Goal: Information Seeking & Learning: Check status

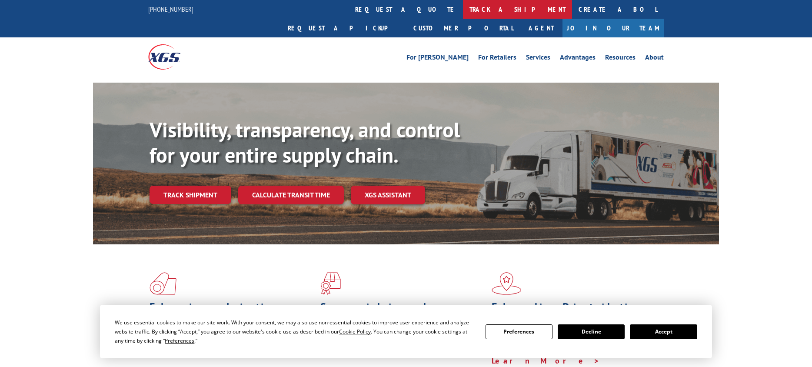
click at [463, 13] on link "track a shipment" at bounding box center [517, 9] width 109 height 19
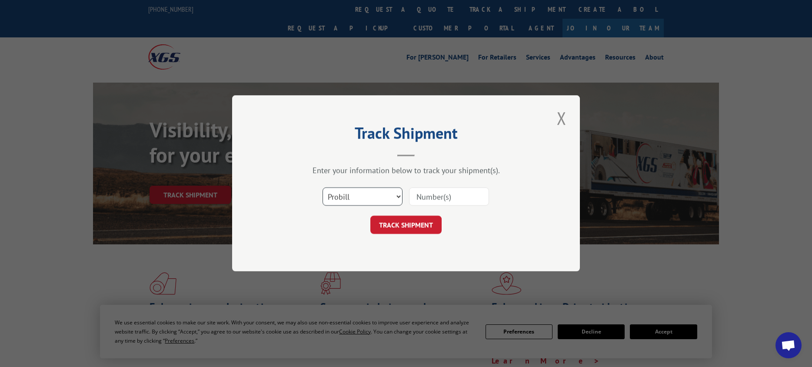
click at [364, 196] on select "Select category... Probill BOL PO" at bounding box center [363, 197] width 80 height 18
select select "bol"
click at [323, 188] on select "Select category... Probill BOL PO" at bounding box center [363, 197] width 80 height 18
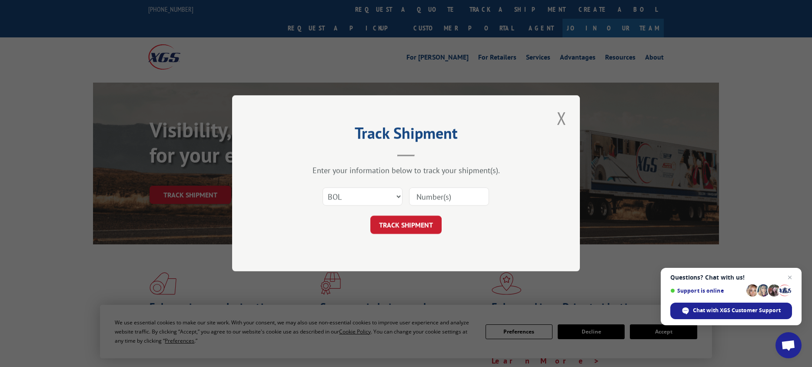
click at [416, 200] on input at bounding box center [449, 197] width 80 height 18
paste input "5934410"
type input "5934410"
click at [414, 232] on button "TRACK SHIPMENT" at bounding box center [405, 225] width 71 height 18
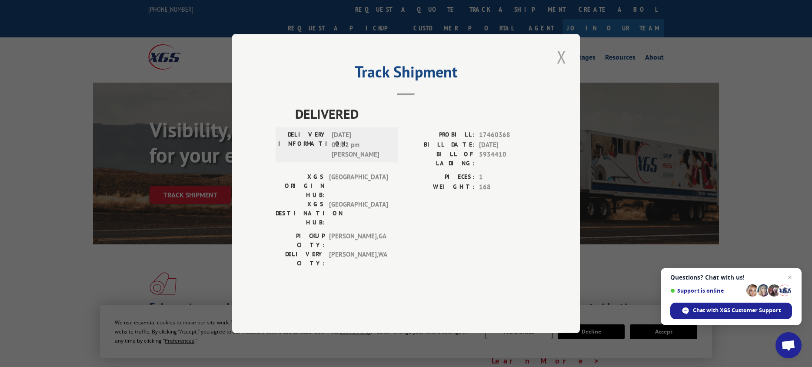
click at [561, 69] on button "Close modal" at bounding box center [561, 57] width 15 height 24
